Goal: Find specific page/section: Find specific page/section

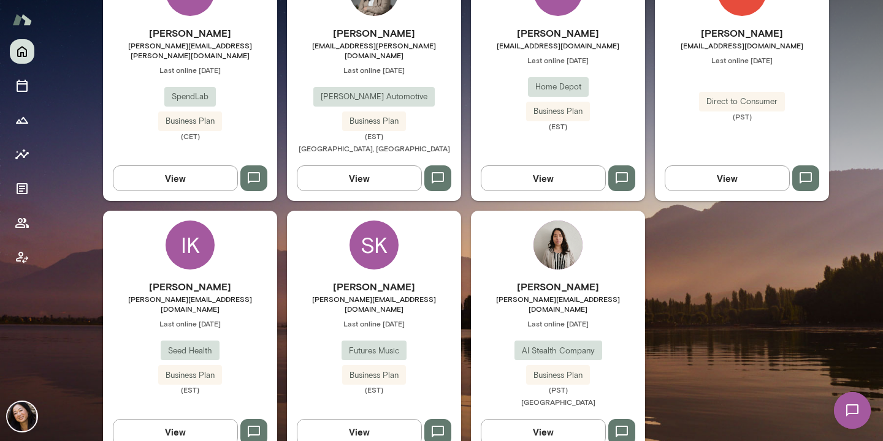
scroll to position [463, 0]
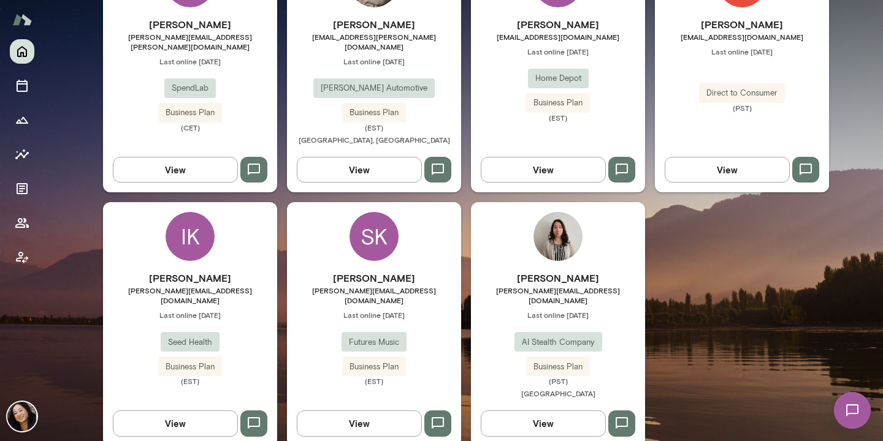
click at [179, 232] on div "IK" at bounding box center [189, 236] width 49 height 49
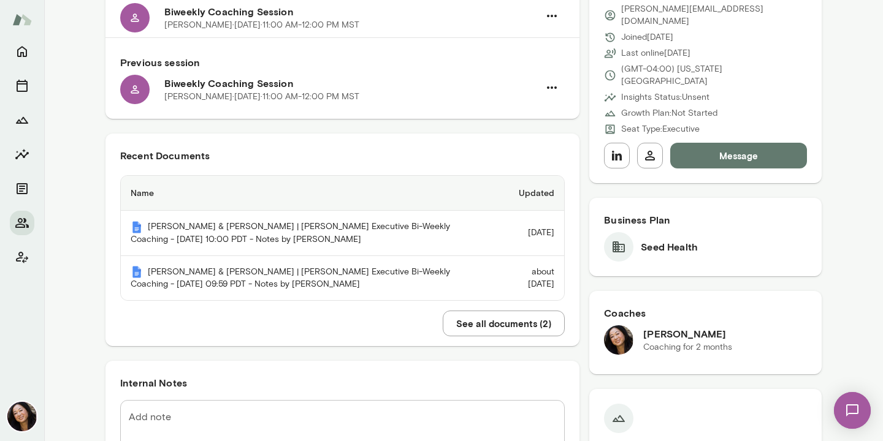
scroll to position [163, 0]
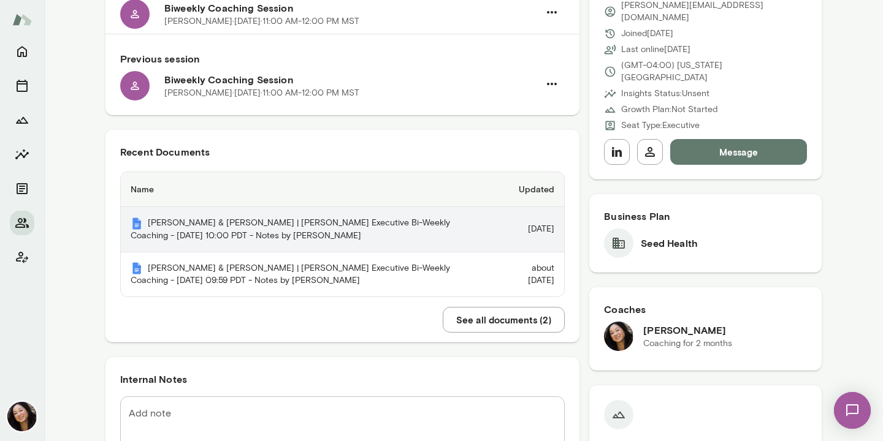
click at [333, 232] on th "[PERSON_NAME] & [PERSON_NAME] | [PERSON_NAME] Executive Bi-Weekly Coaching - [D…" at bounding box center [310, 229] width 379 height 45
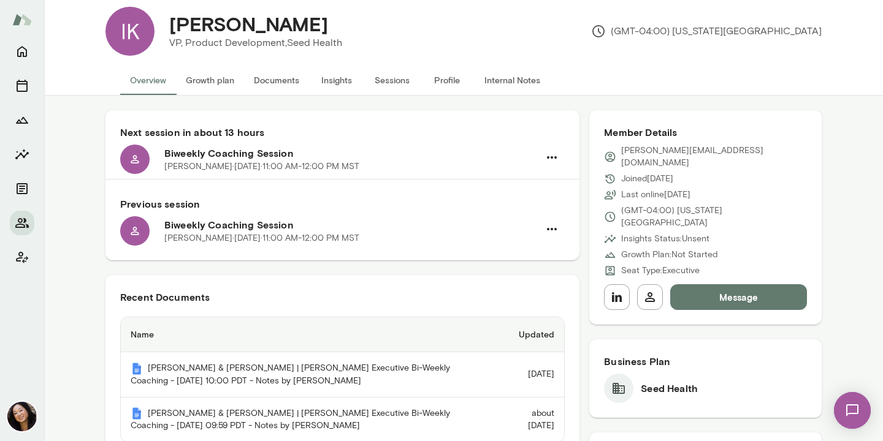
scroll to position [0, 0]
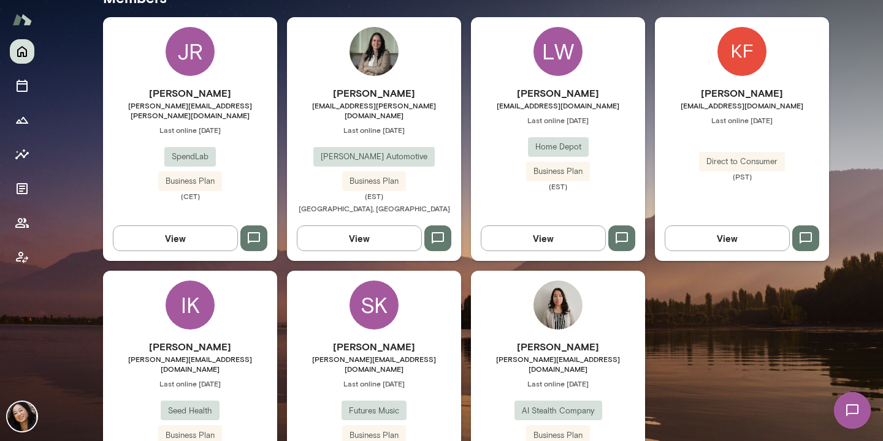
scroll to position [400, 0]
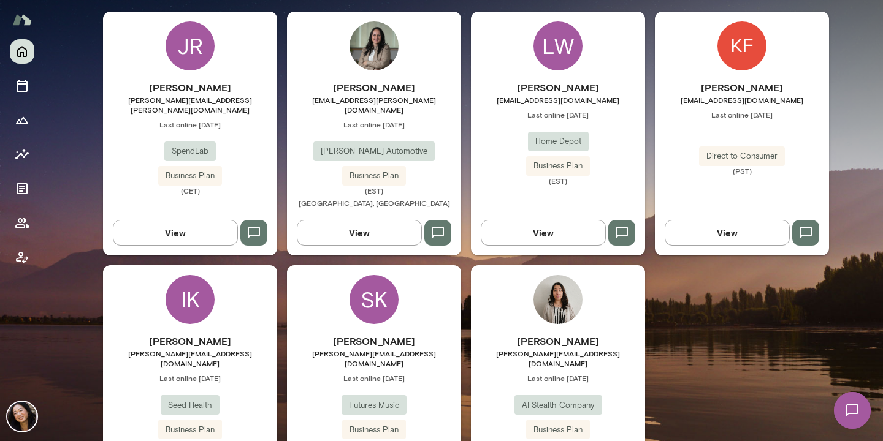
click at [372, 294] on div "SK" at bounding box center [373, 299] width 49 height 49
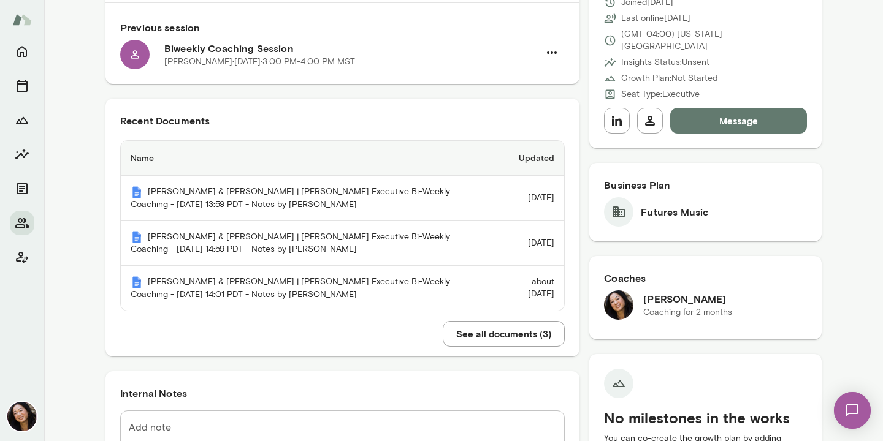
scroll to position [198, 0]
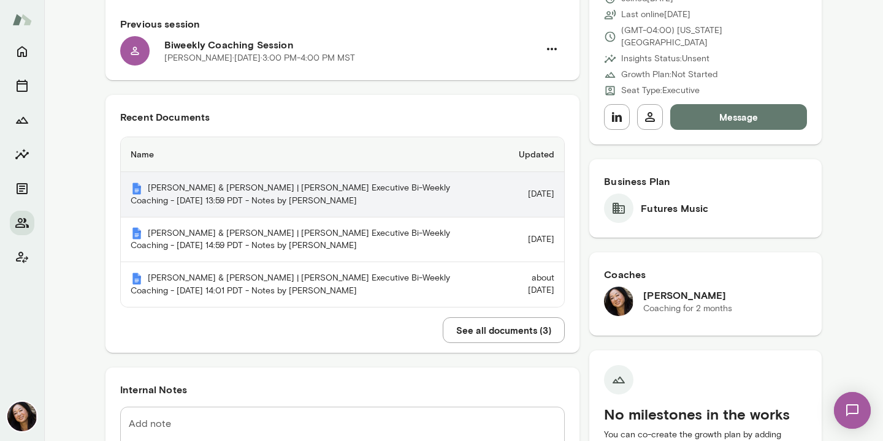
click at [425, 194] on th "[PERSON_NAME] & [PERSON_NAME] | [PERSON_NAME] Executive Bi-Weekly Coaching - [D…" at bounding box center [310, 194] width 379 height 45
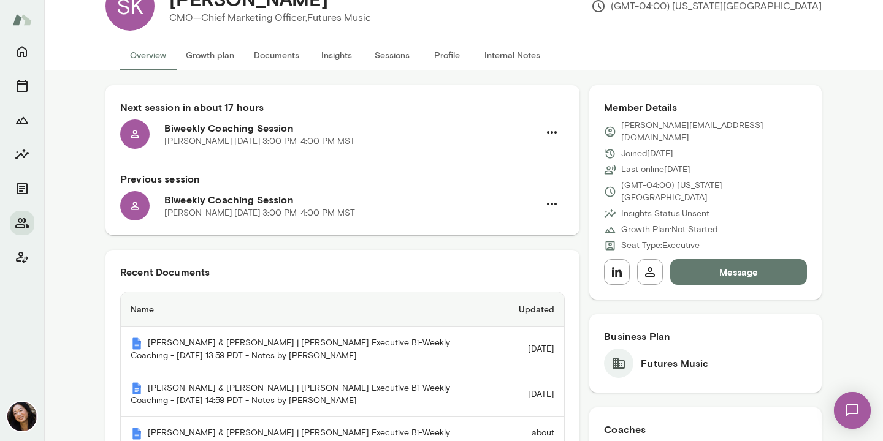
scroll to position [0, 0]
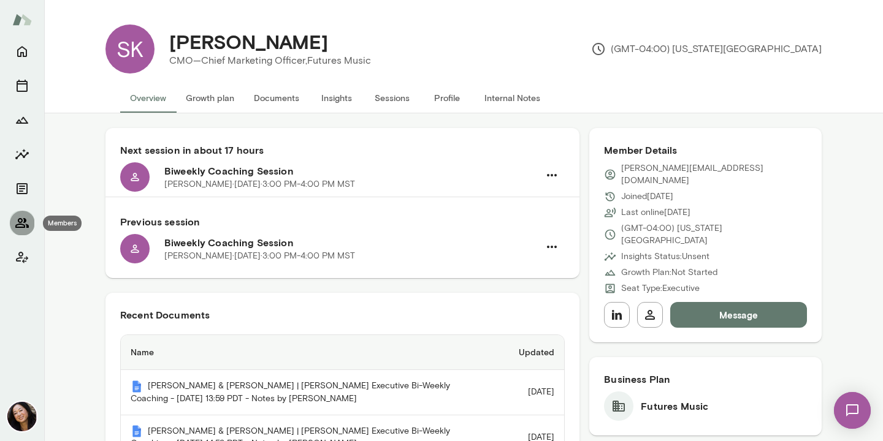
click at [17, 223] on icon "Members" at bounding box center [22, 223] width 15 height 15
